Goal: Book appointment/travel/reservation

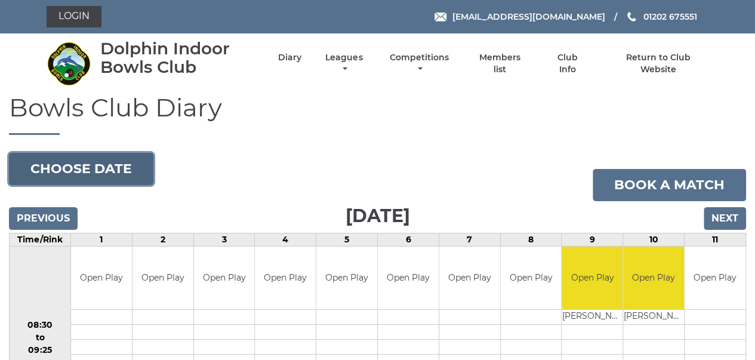
click at [91, 174] on button "Choose date" at bounding box center [81, 169] width 144 height 32
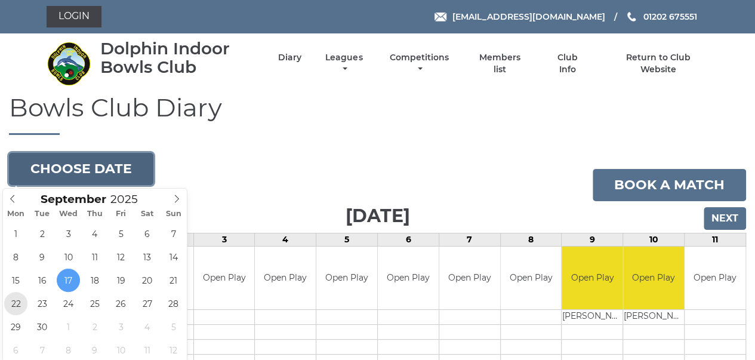
type input "2025-09-22"
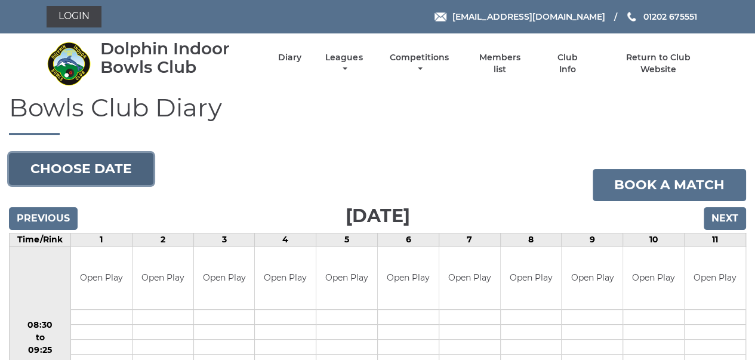
click at [131, 178] on button "Choose date" at bounding box center [81, 169] width 144 height 32
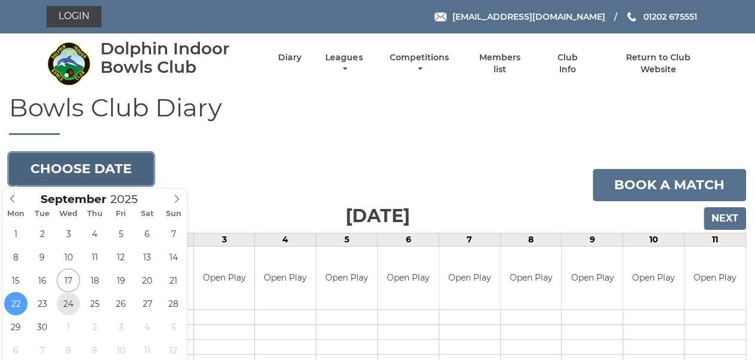
type input "2025-09-24"
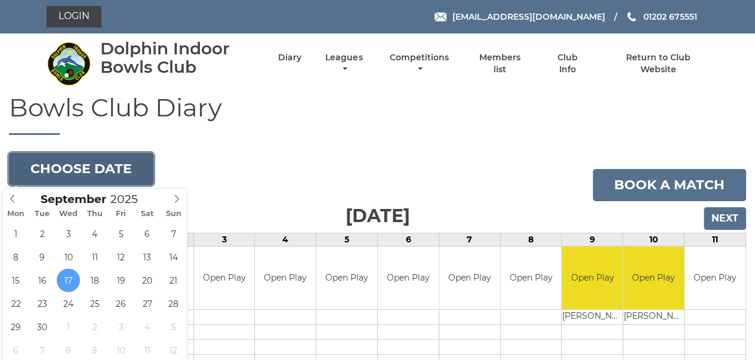
click at [130, 173] on button "Choose date" at bounding box center [81, 169] width 144 height 32
type input "2025-09-29"
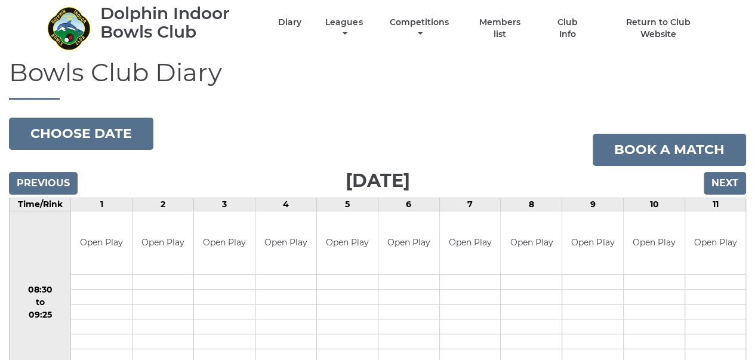
scroll to position [8, 0]
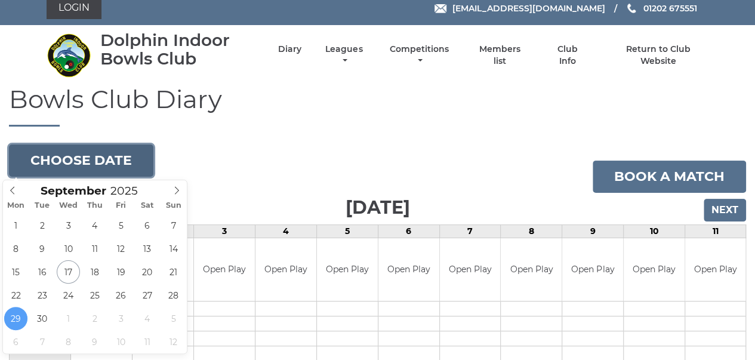
click at [122, 161] on button "Choose date" at bounding box center [81, 160] width 144 height 32
type input "2025-10-01"
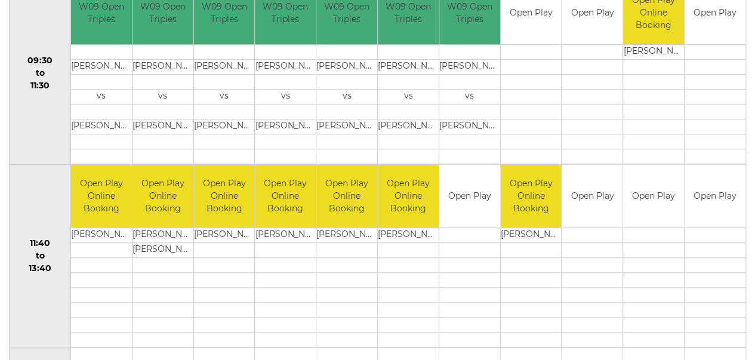
scroll to position [444, 0]
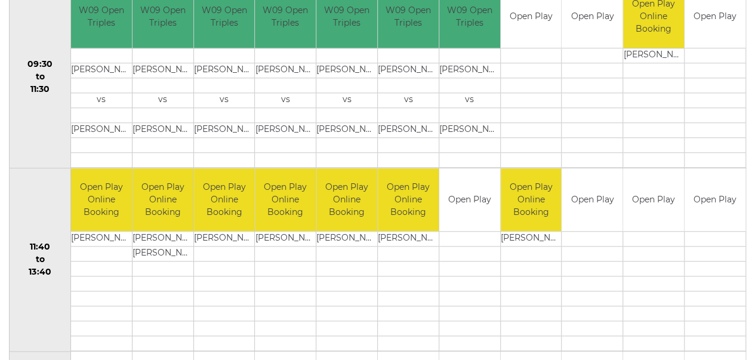
click at [711, 214] on td "Open Play" at bounding box center [715, 199] width 61 height 63
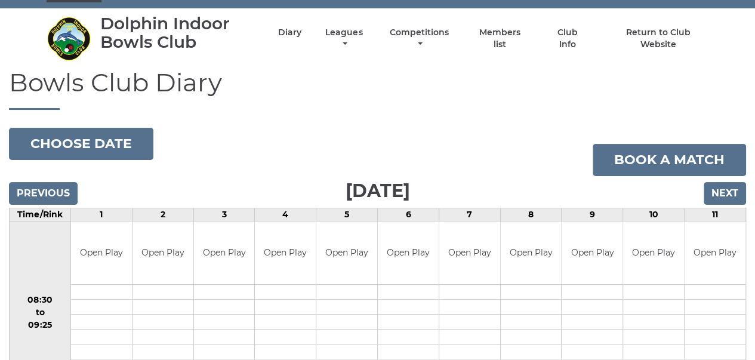
scroll to position [21, 0]
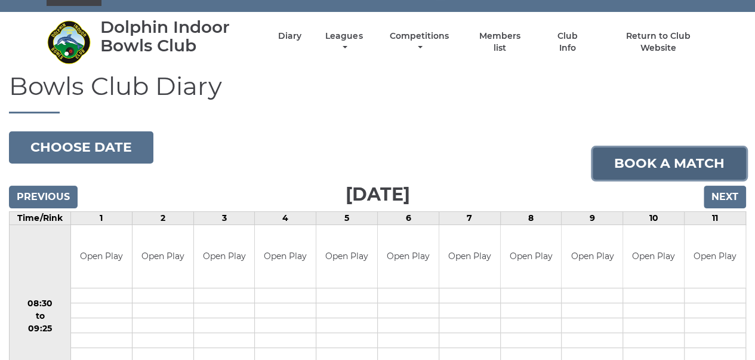
click at [660, 162] on link "Book a match" at bounding box center [669, 163] width 153 height 32
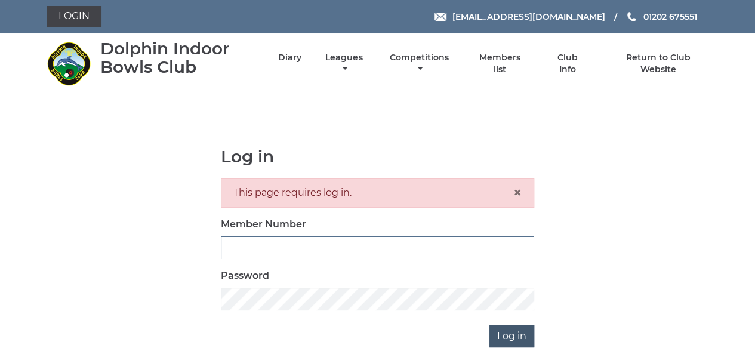
type input "3280"
click at [515, 329] on input "Log in" at bounding box center [511, 336] width 45 height 23
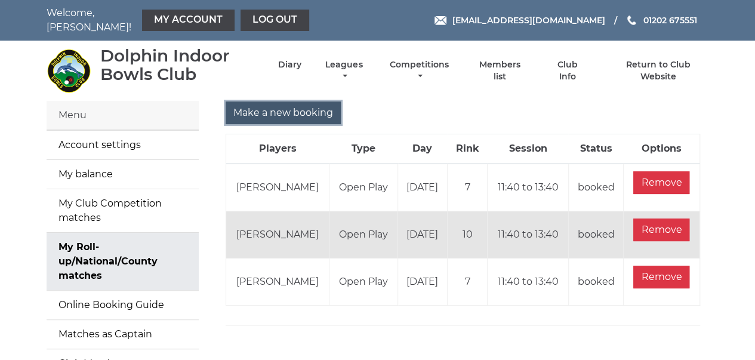
click at [281, 108] on input "Make a new booking" at bounding box center [283, 112] width 115 height 23
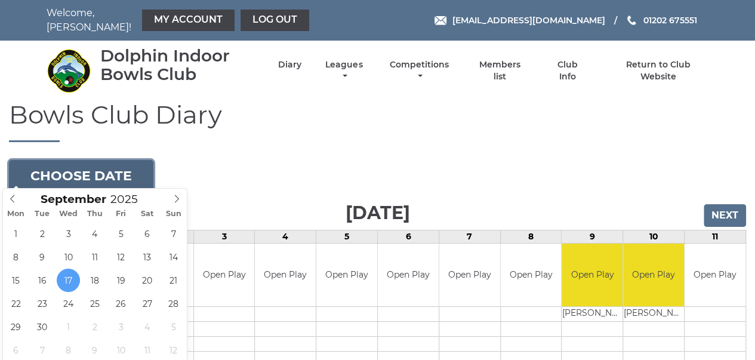
click at [119, 169] on button "Choose date" at bounding box center [81, 176] width 144 height 32
type input "[DATE]"
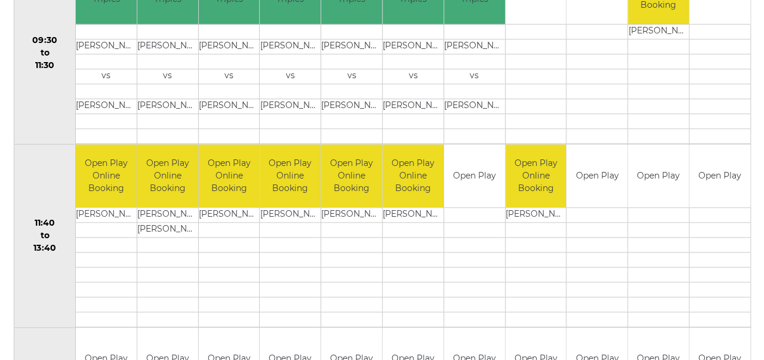
scroll to position [467, 0]
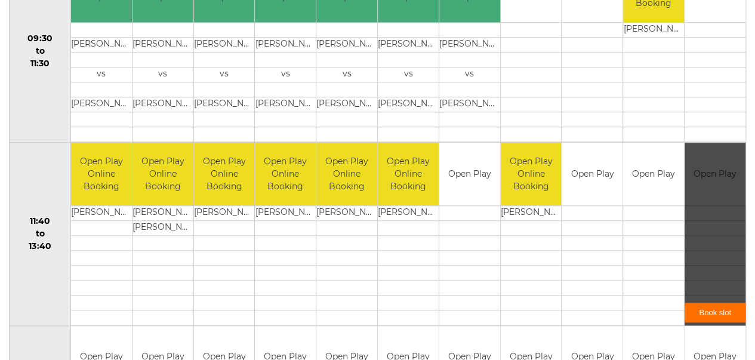
click at [716, 305] on link "Book slot" at bounding box center [715, 313] width 61 height 20
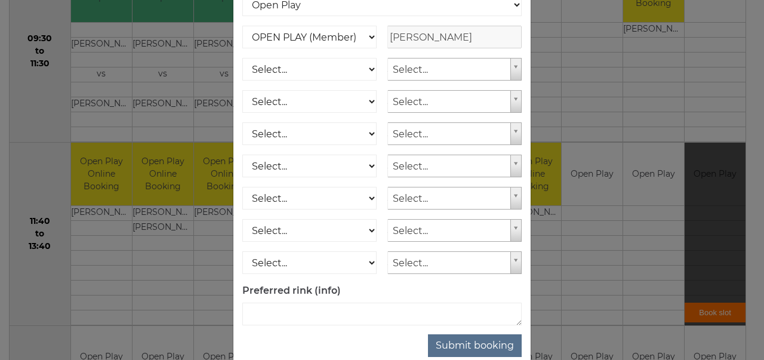
scroll to position [193, 0]
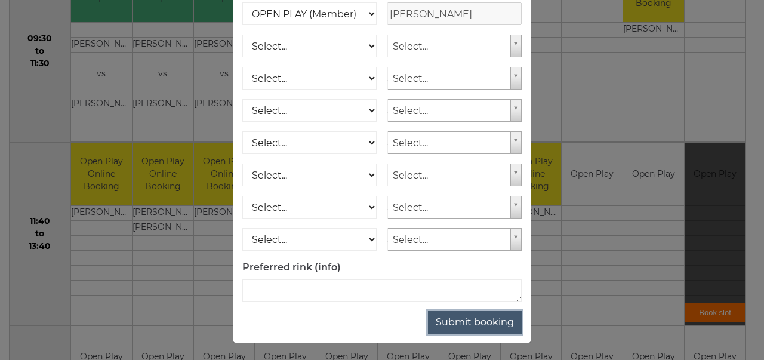
click at [497, 318] on button "Submit booking" at bounding box center [475, 322] width 94 height 23
